Goal: Navigation & Orientation: Find specific page/section

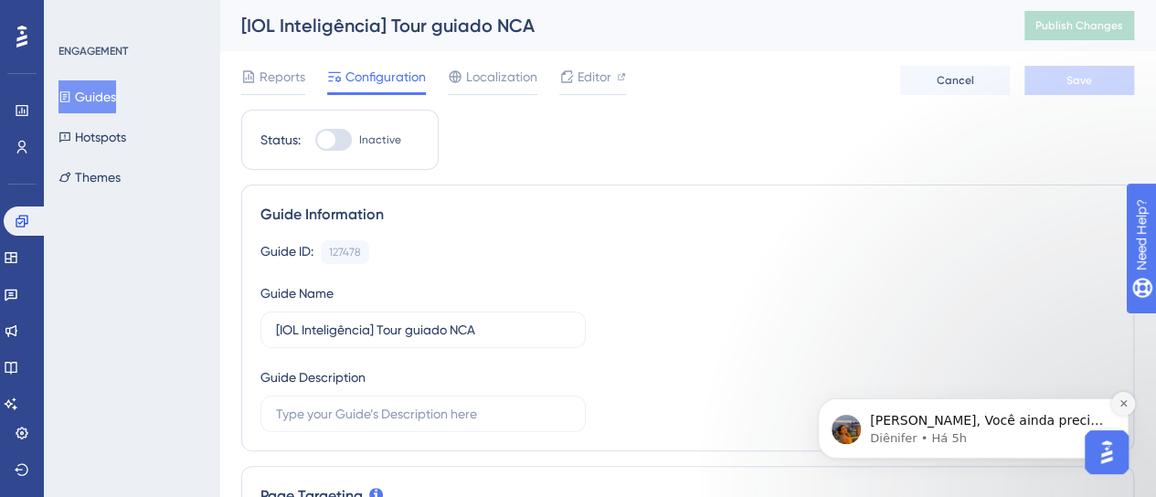
click at [1122, 414] on button "Dismiss notification" at bounding box center [1123, 404] width 24 height 24
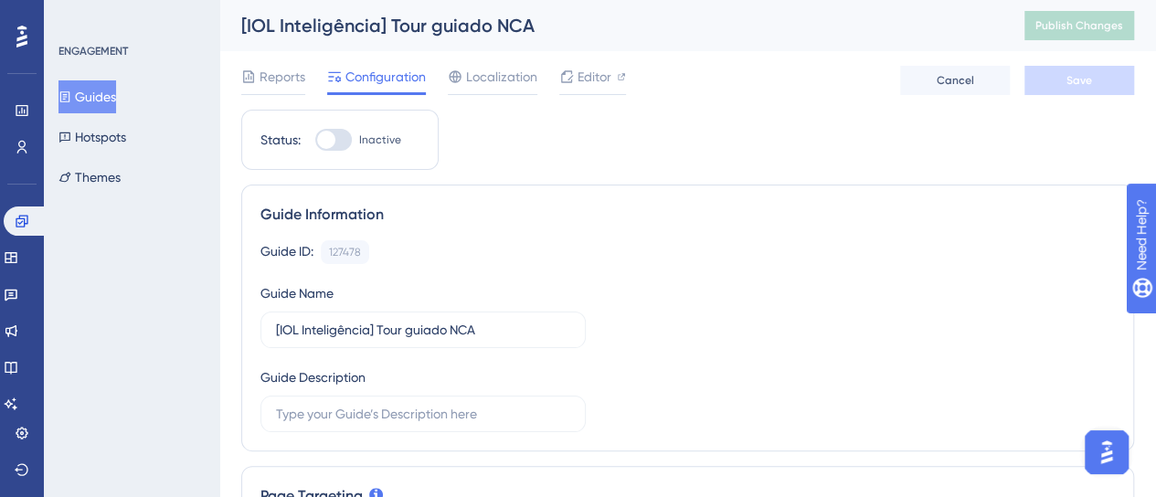
click at [110, 100] on button "Guides" at bounding box center [87, 96] width 58 height 33
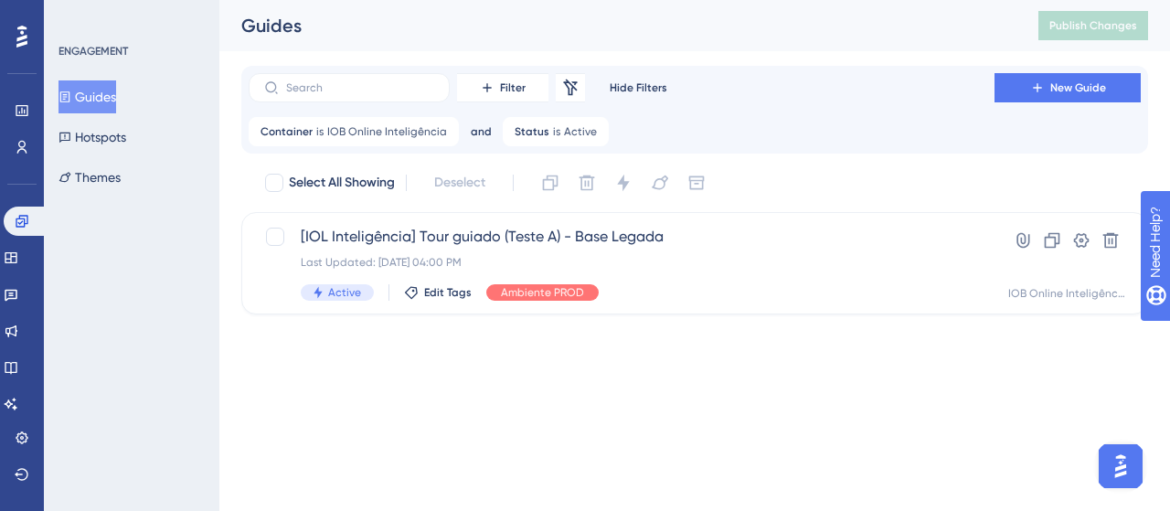
click at [364, 30] on div "Guides" at bounding box center [616, 26] width 751 height 26
click at [592, 132] on icon at bounding box center [594, 130] width 5 height 5
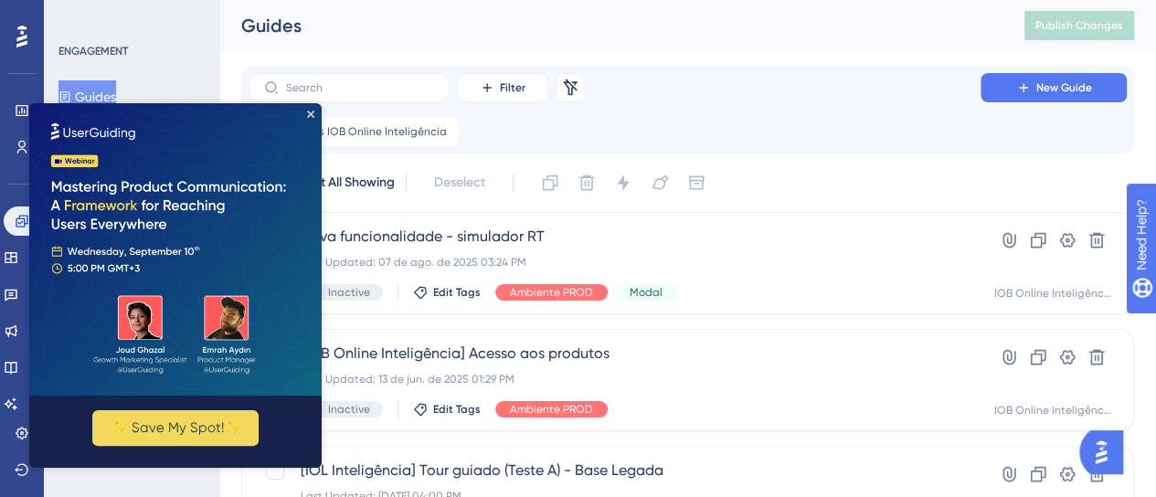
click at [313, 120] on img at bounding box center [175, 249] width 292 height 292
click at [307, 114] on icon "Close Preview" at bounding box center [310, 114] width 7 height 7
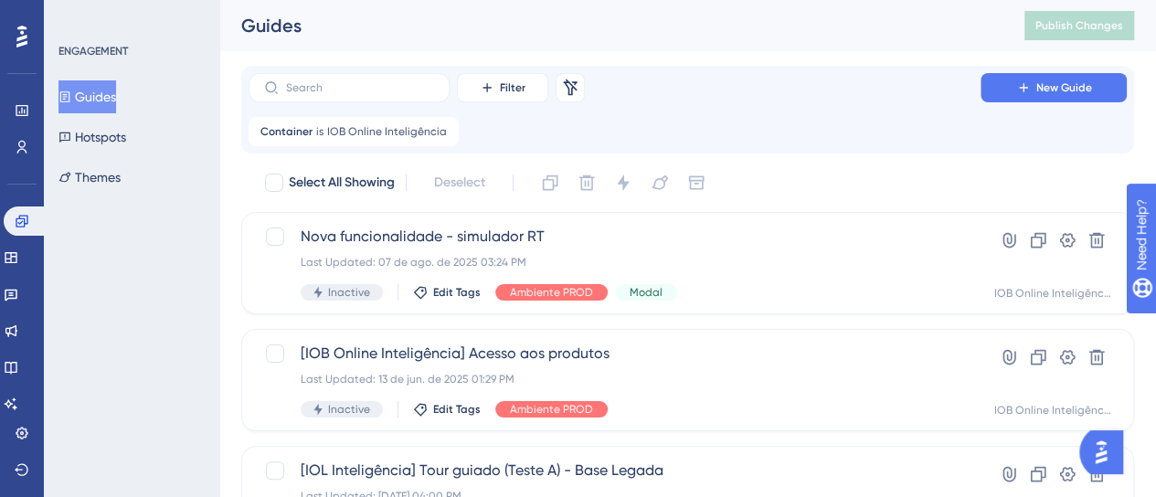
click at [575, 129] on div "Container is IOB Online Inteligência IOB Online Inteligência Remove" at bounding box center [688, 131] width 878 height 29
click at [530, 126] on div "Container is IOB Online Inteligência IOB Online Inteligência Remove" at bounding box center [688, 131] width 878 height 29
